Goal: Transaction & Acquisition: Purchase product/service

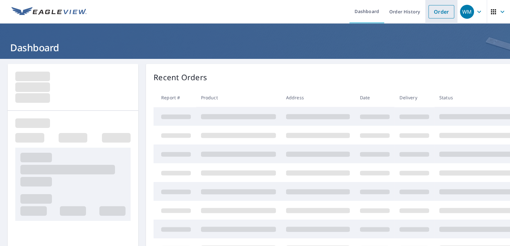
click at [440, 11] on link "Order" at bounding box center [442, 11] width 26 height 13
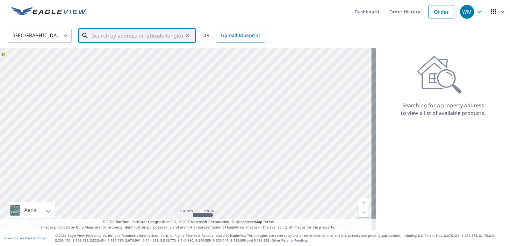
click at [179, 33] on input "text" at bounding box center [137, 36] width 91 height 18
click at [148, 32] on input "147" at bounding box center [137, 36] width 91 height 18
drag, startPoint x: 142, startPoint y: 34, endPoint x: 61, endPoint y: 31, distance: 81.0
click at [65, 31] on div "United States [GEOGRAPHIC_DATA] ​ 147 [PERSON_NAME] ​ OR Upload Blueprint" at bounding box center [253, 35] width 500 height 15
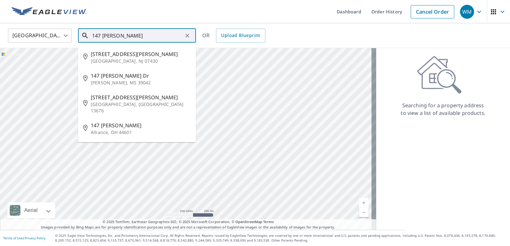
paste input "Cantering Hills L"
type input "[STREET_ADDRESS]"
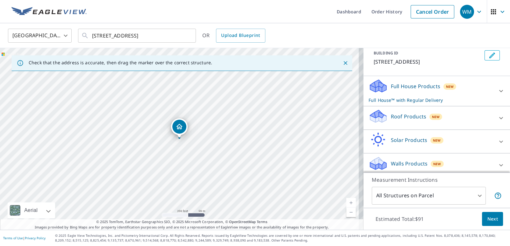
scroll to position [42, 0]
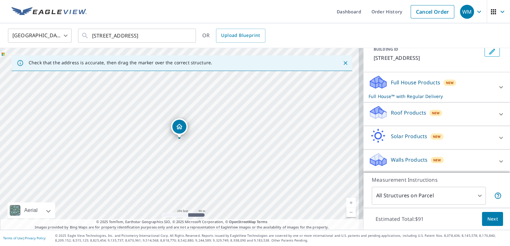
click at [445, 161] on div "Walls Products New" at bounding box center [431, 161] width 125 height 18
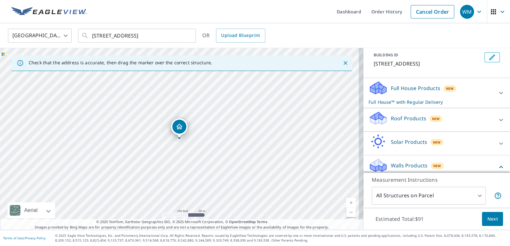
scroll to position [35, 0]
click at [494, 98] on div at bounding box center [501, 93] width 15 height 15
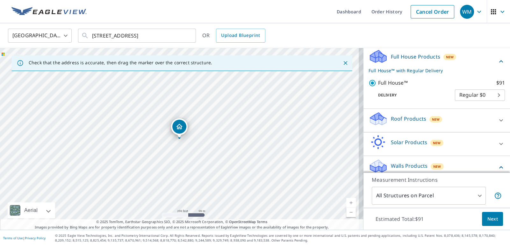
scroll to position [110, 0]
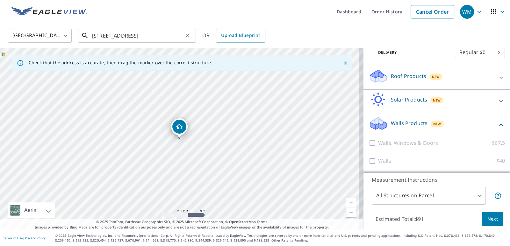
click at [161, 37] on input "[STREET_ADDRESS]" at bounding box center [137, 36] width 91 height 18
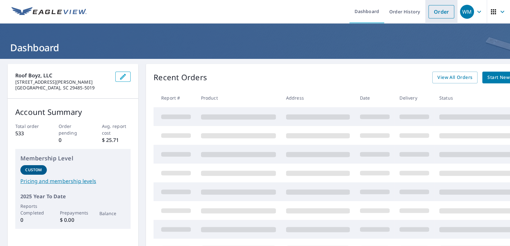
click at [438, 11] on link "Order" at bounding box center [442, 11] width 26 height 13
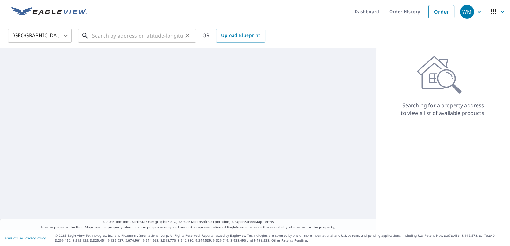
click at [118, 33] on input "text" at bounding box center [137, 36] width 91 height 18
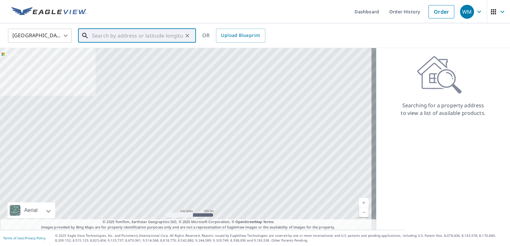
paste input "147 Cantering Hills Ln,"
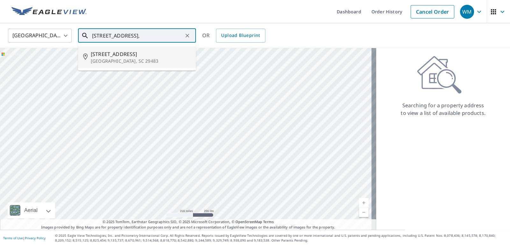
click at [146, 59] on p "[GEOGRAPHIC_DATA], SC 29483" at bounding box center [141, 61] width 100 height 6
type input "147 Cantering Hills Ln Summerville, SC 29483"
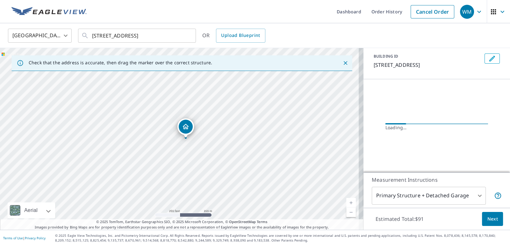
scroll to position [44, 0]
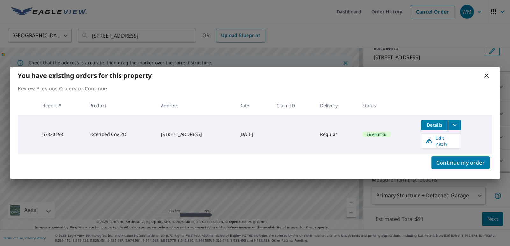
click at [502, 111] on div "You have existing orders for this property Review Previous Orders or Continue R…" at bounding box center [255, 123] width 510 height 246
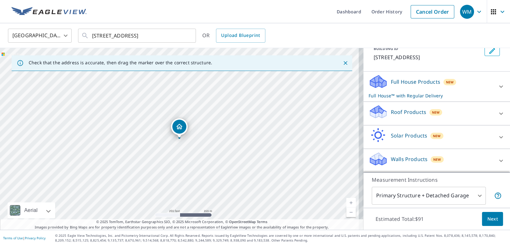
click at [454, 86] on div "Full House Products New Full House™ with Regular Delivery" at bounding box center [431, 86] width 125 height 25
